Goal: Task Accomplishment & Management: Use online tool/utility

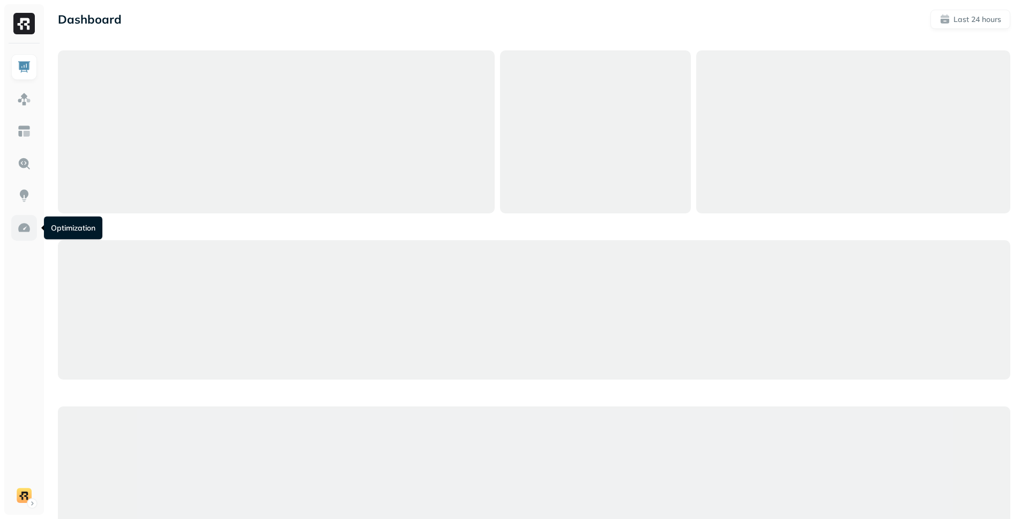
click at [22, 227] on img at bounding box center [24, 228] width 14 height 14
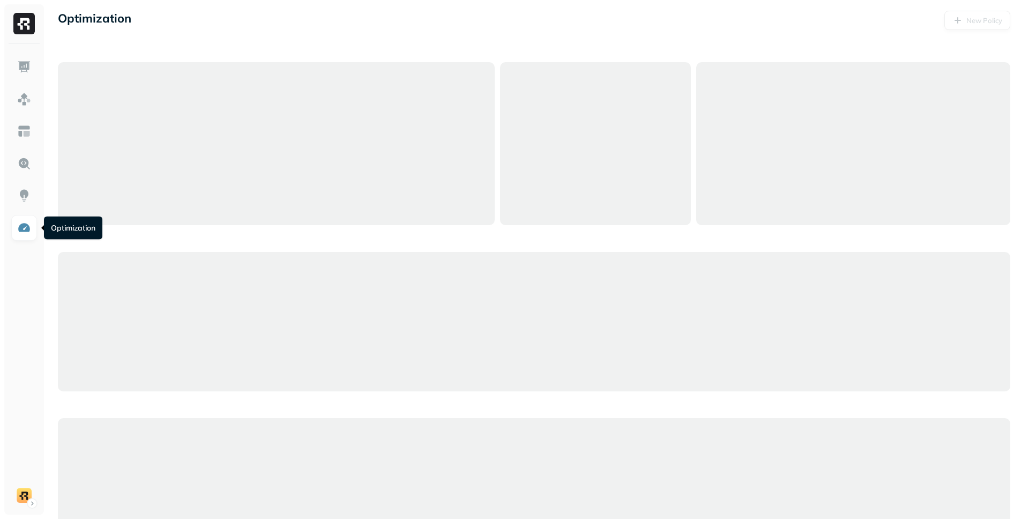
click at [357, 91] on div at bounding box center [276, 143] width 437 height 163
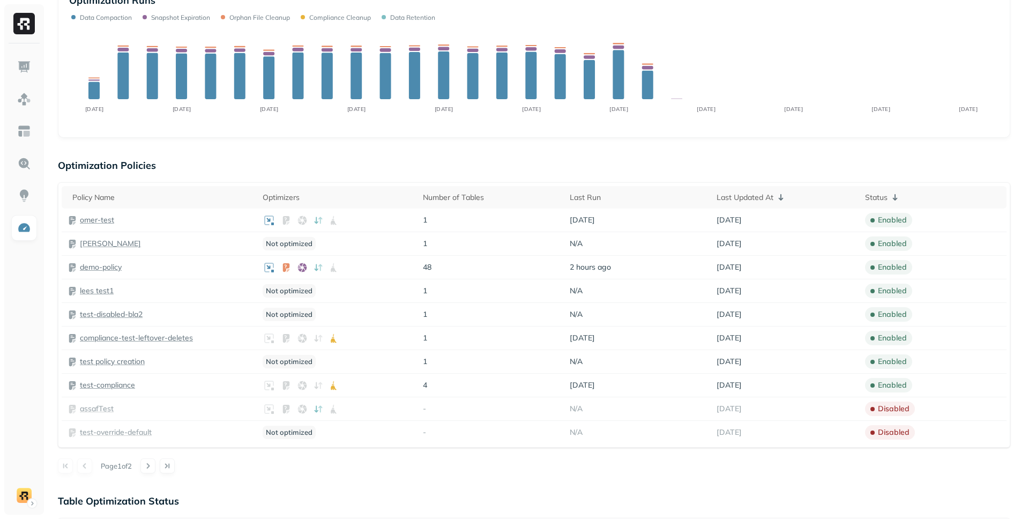
scroll to position [224, 0]
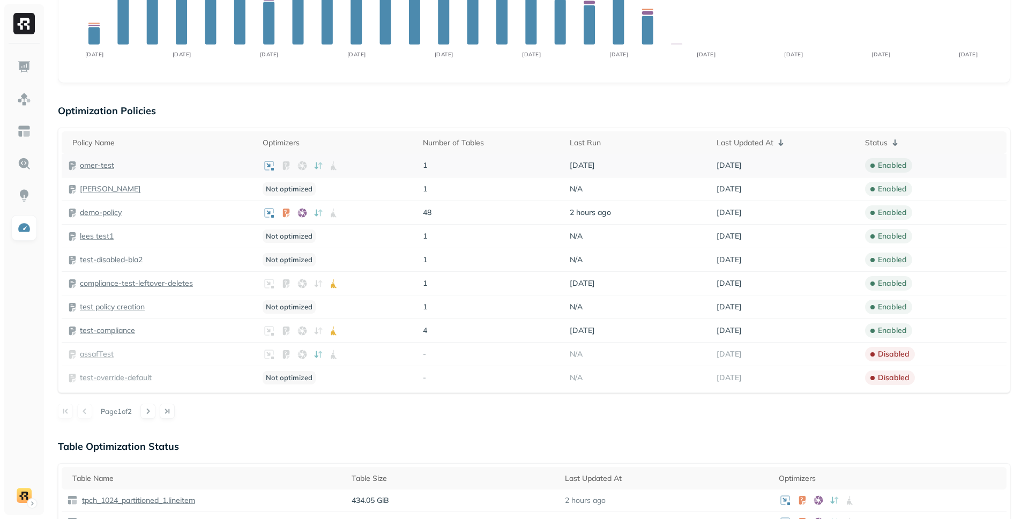
click at [106, 167] on p "omer-test" at bounding box center [97, 165] width 34 height 10
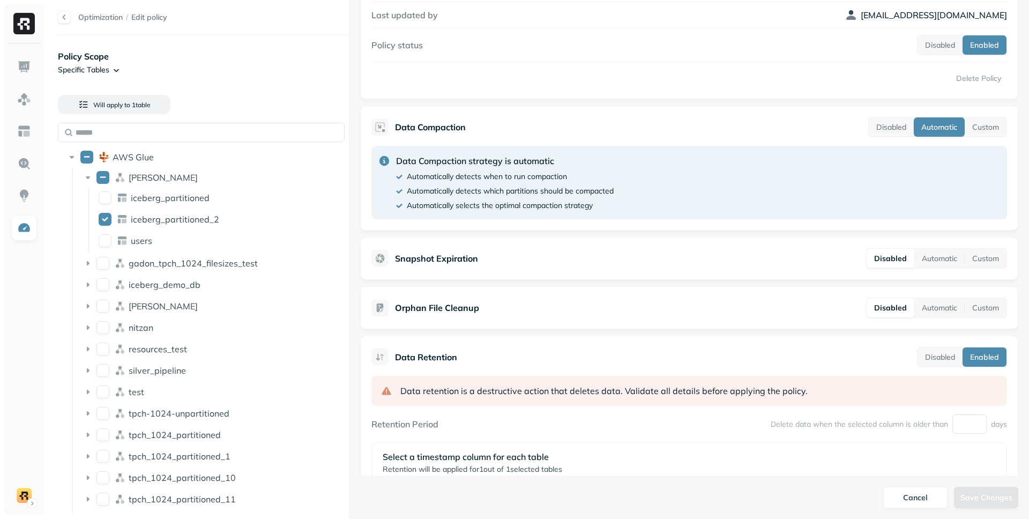
scroll to position [257, 0]
